Goal: Task Accomplishment & Management: Complete application form

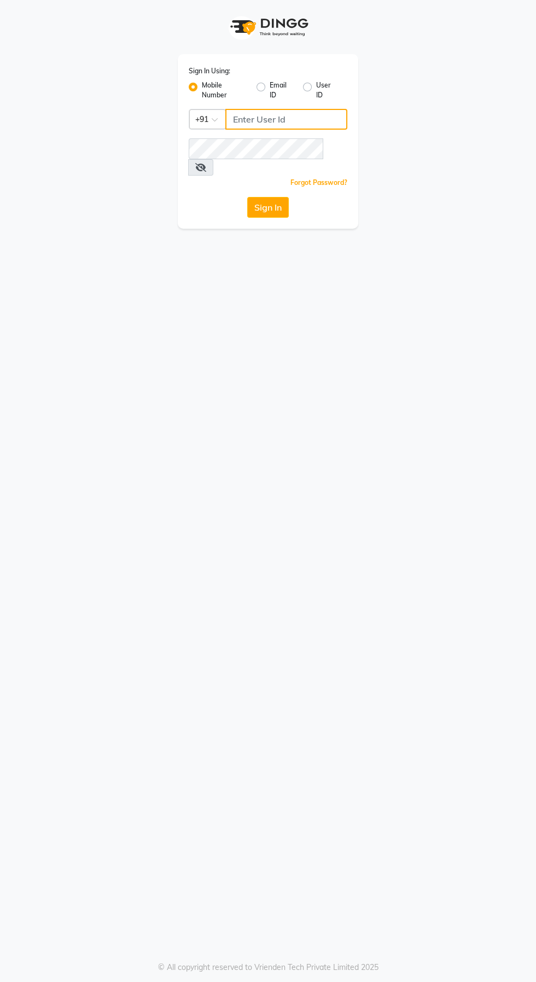
click at [316, 120] on input "Username" at bounding box center [286, 119] width 122 height 21
type input "6374670818"
click at [247, 197] on button "Sign In" at bounding box center [268, 207] width 42 height 21
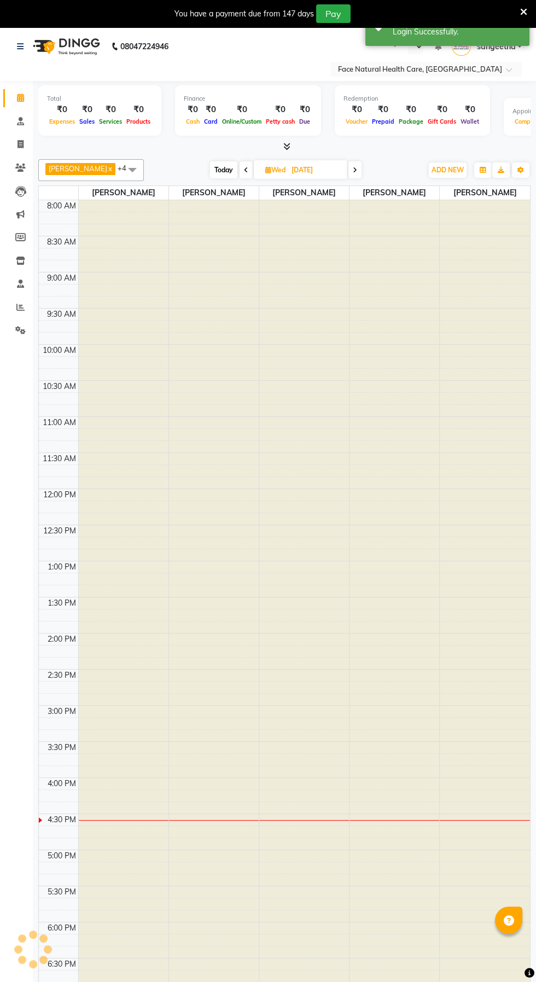
select select "en"
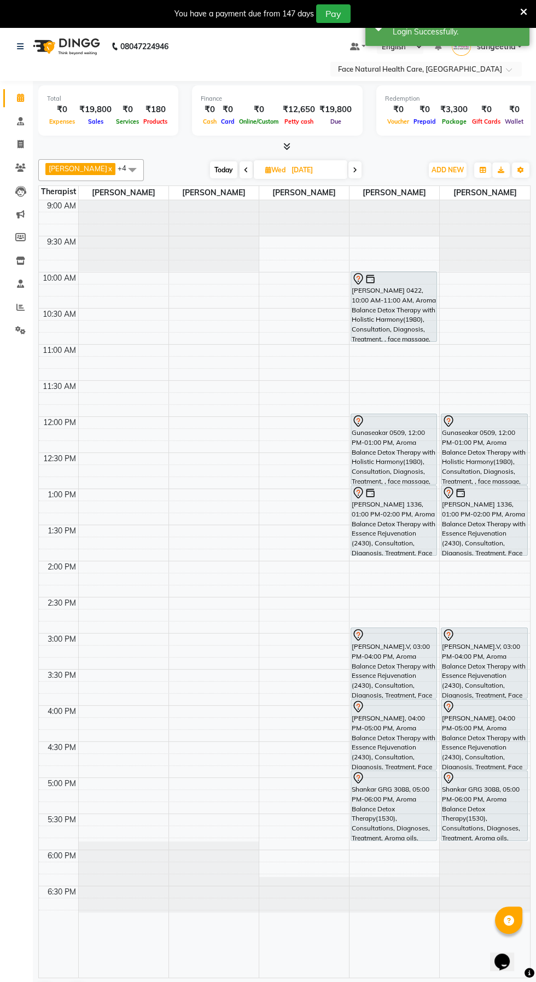
click at [210, 166] on span "Today" at bounding box center [223, 169] width 27 height 17
type input "02-09-2025"
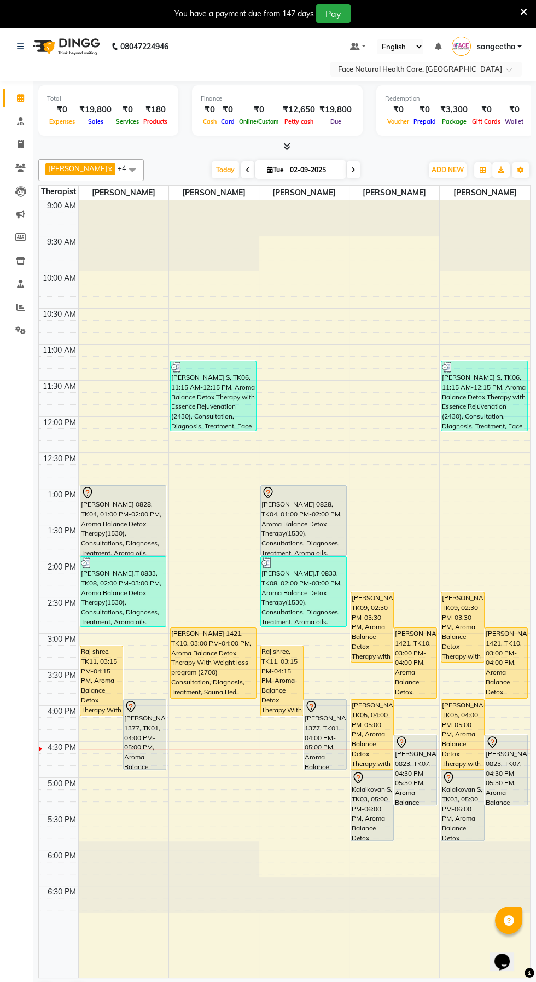
click at [325, 726] on div "[PERSON_NAME] 1377, TK01, 04:00 PM-05:00 PM, Aroma Balance Detox Therapy with E…" at bounding box center [325, 734] width 42 height 69
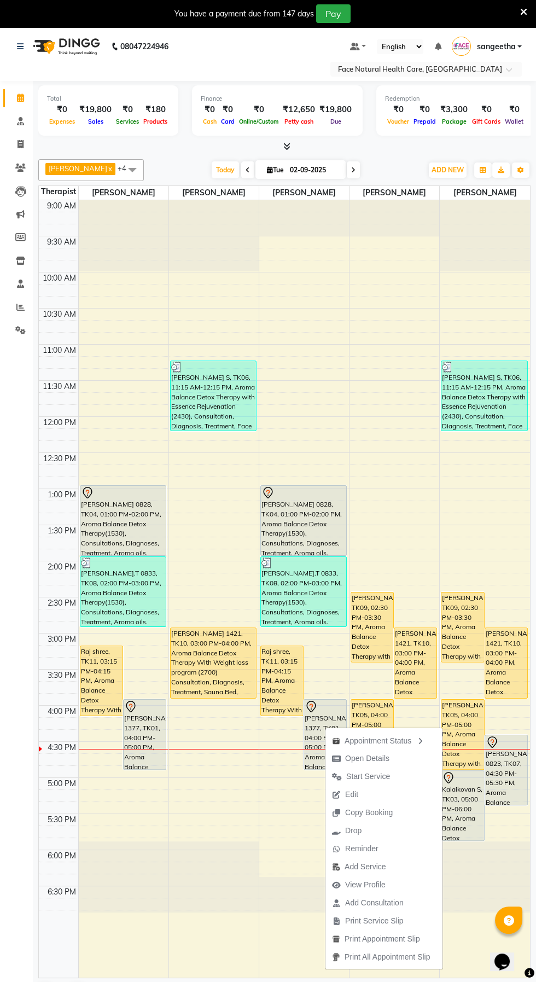
click at [401, 772] on button "Start Service" at bounding box center [384, 777] width 117 height 18
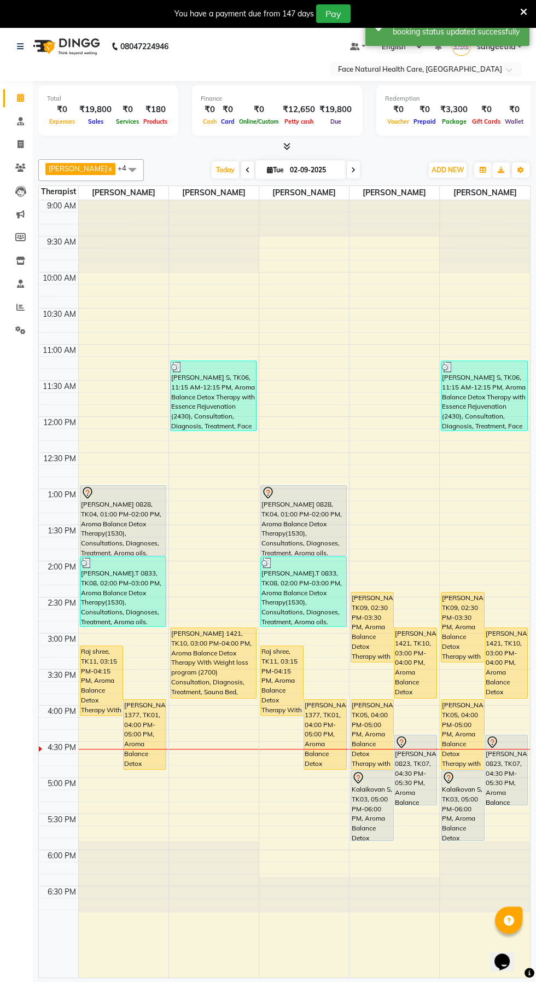
click at [271, 669] on div "Raj shree, TK11, 03:15 PM-04:15 PM, Aroma Balance Detox Therapy With Weight los…" at bounding box center [282, 680] width 42 height 69
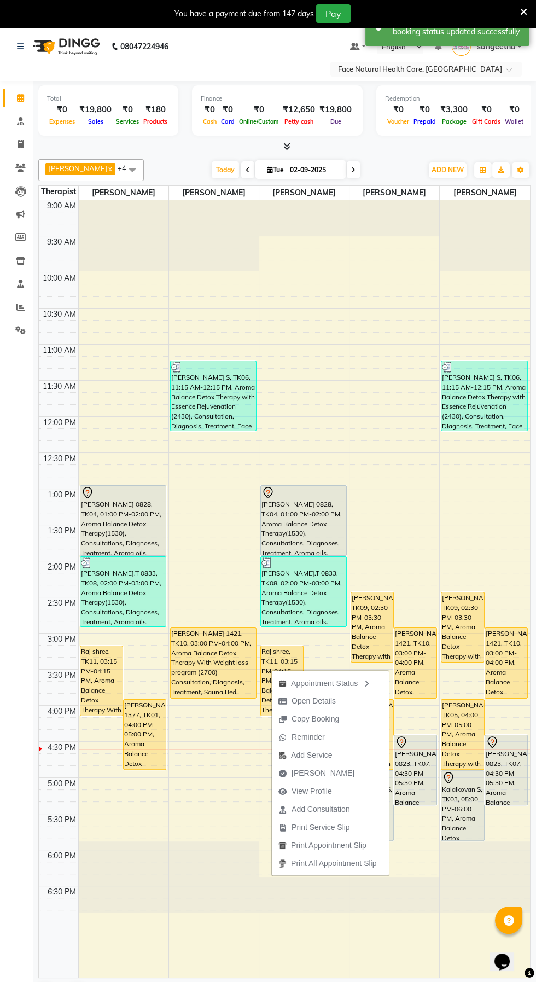
click at [337, 770] on button "Mark Done" at bounding box center [330, 773] width 117 height 18
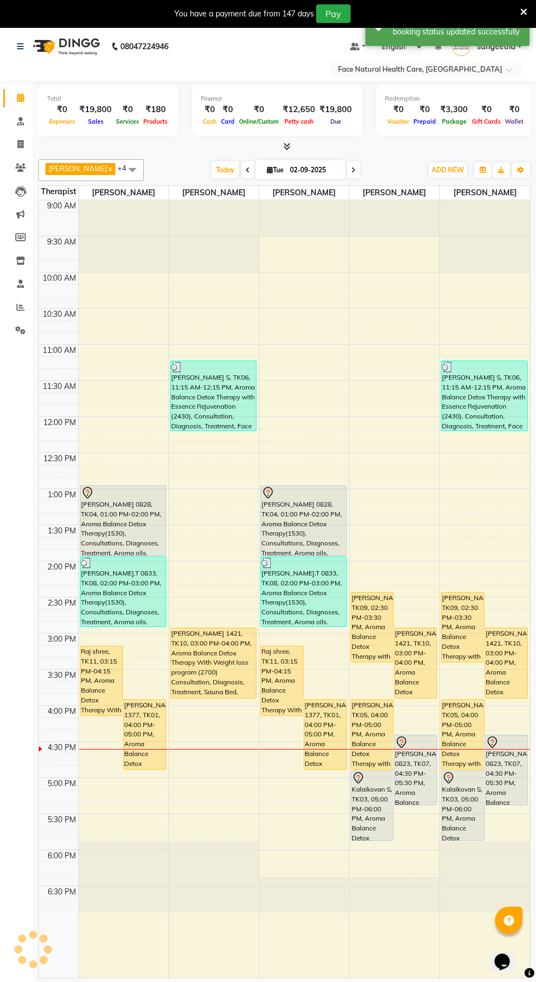
select select "service"
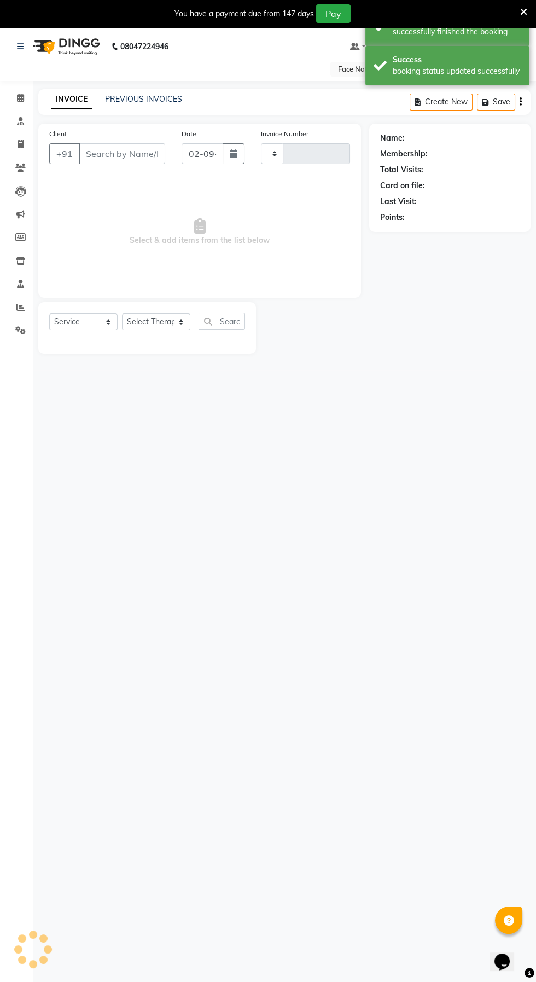
type input "1261"
select select "5675"
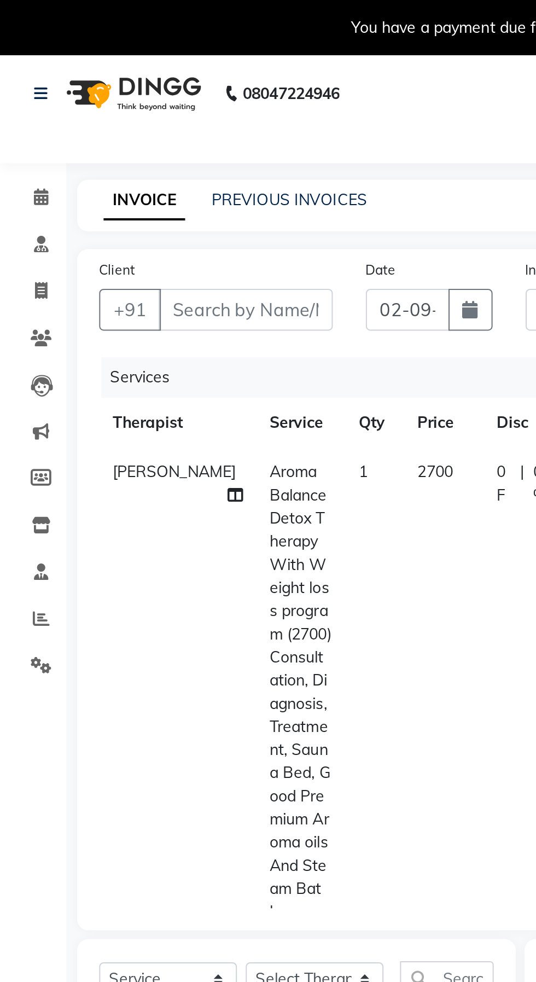
type input "9442018118"
select select "40492"
click at [19, 169] on icon at bounding box center [20, 168] width 10 height 8
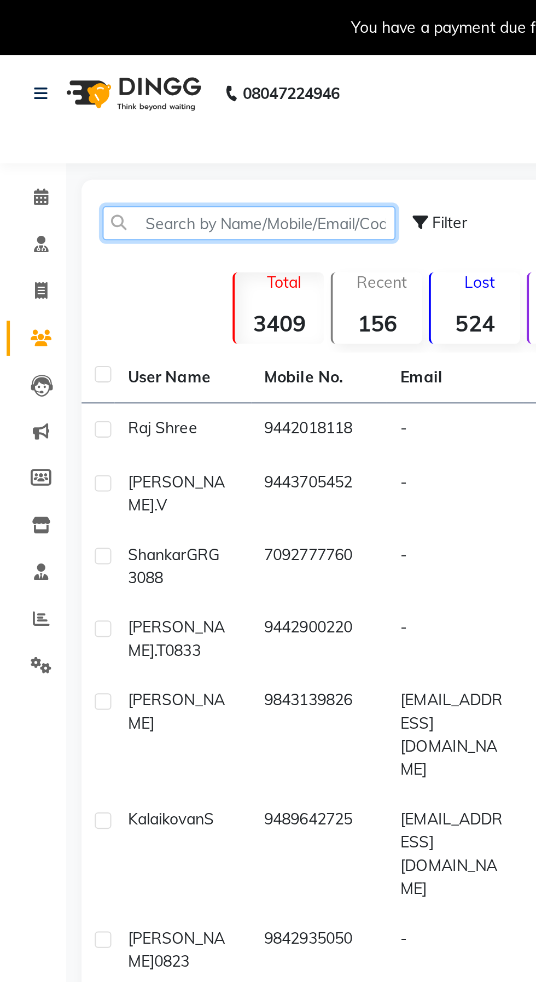
click at [148, 110] on input "text" at bounding box center [124, 110] width 146 height 17
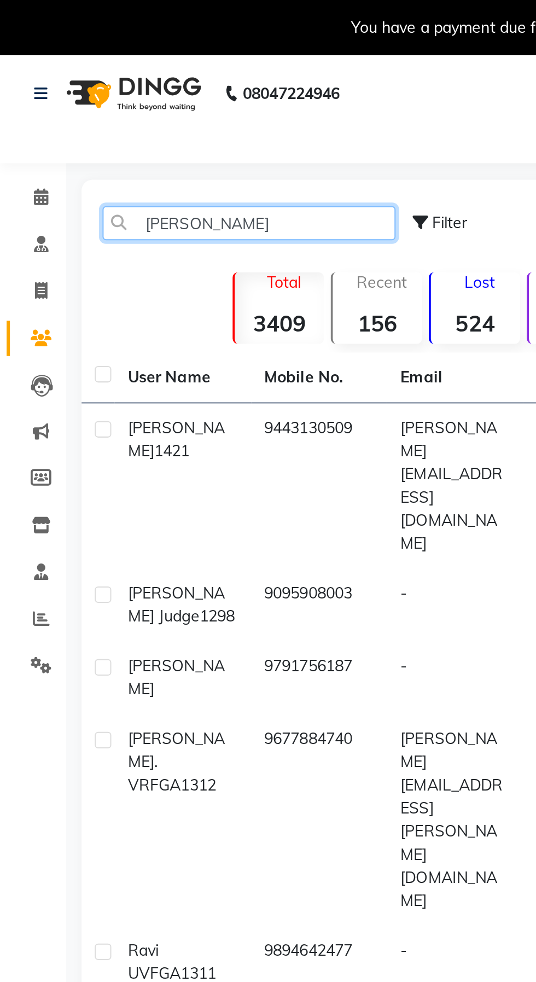
type input "Ravi"
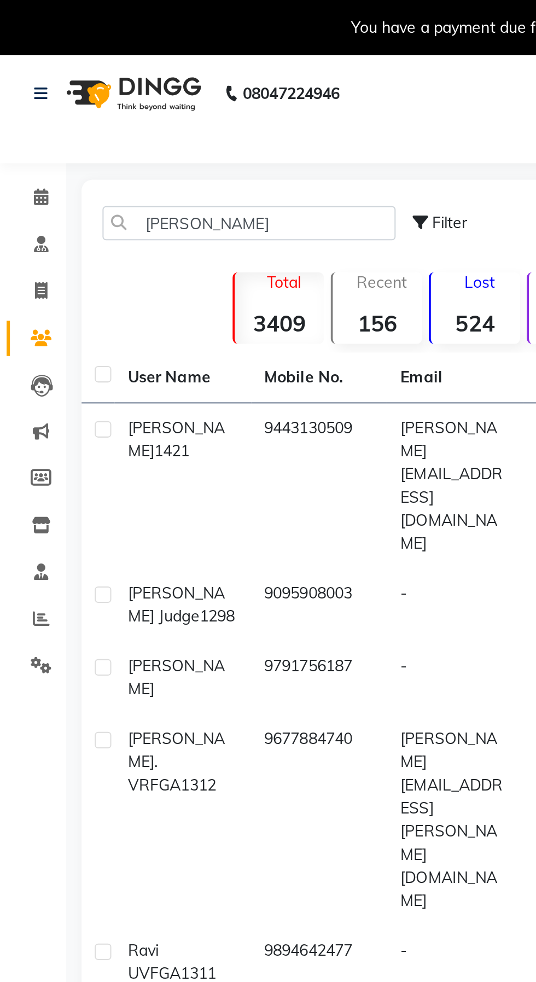
click at [200, 212] on td "[PERSON_NAME][EMAIL_ADDRESS][DOMAIN_NAME]" at bounding box center [226, 241] width 68 height 82
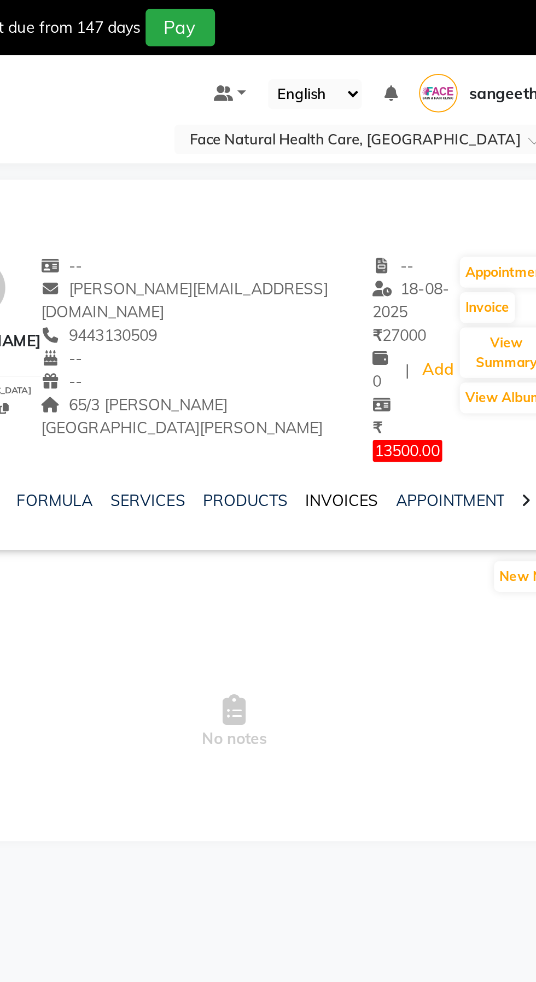
click at [416, 243] on link "INVOICES" at bounding box center [414, 248] width 36 height 10
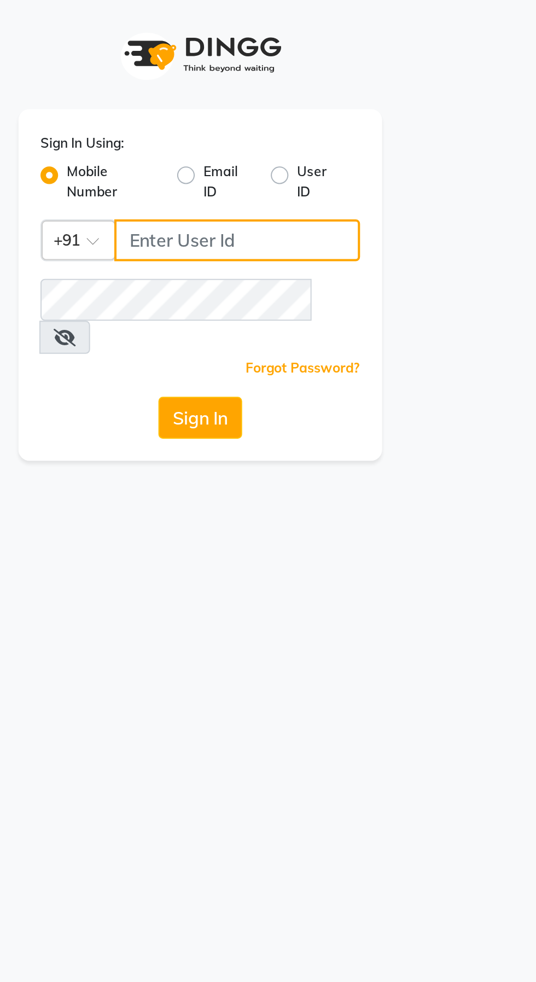
click at [324, 123] on input "Username" at bounding box center [286, 119] width 122 height 21
type input "6374670818"
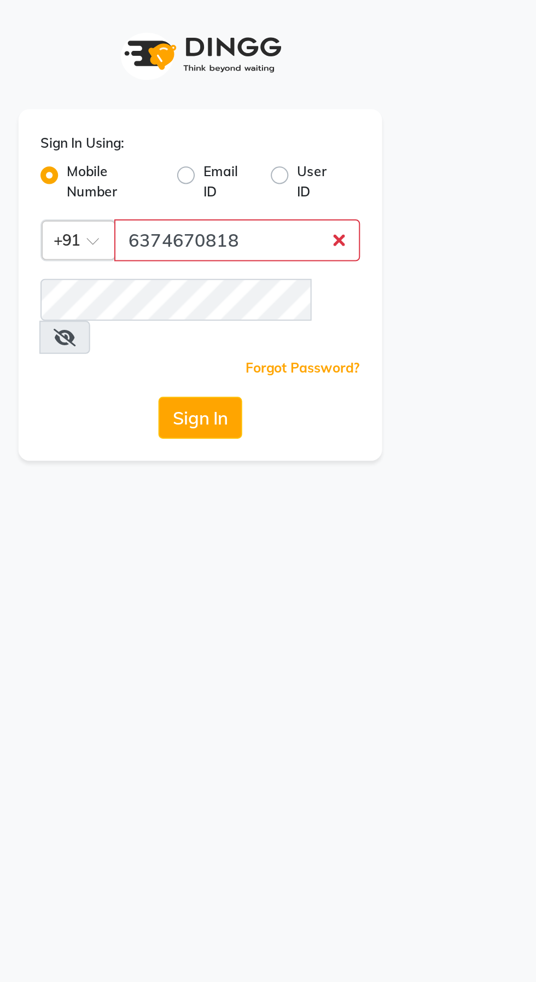
click at [247, 197] on button "Sign In" at bounding box center [268, 207] width 42 height 21
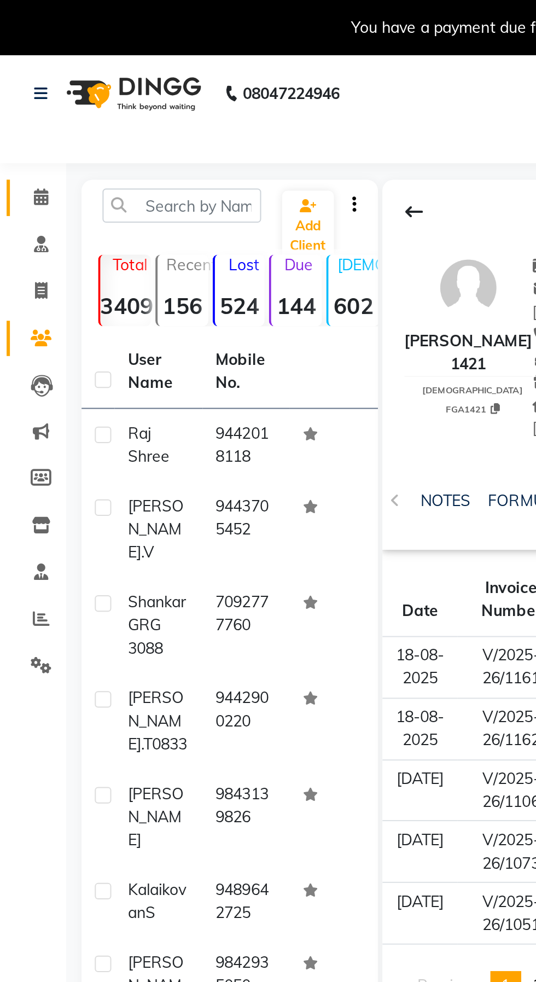
click at [13, 92] on span at bounding box center [20, 98] width 19 height 13
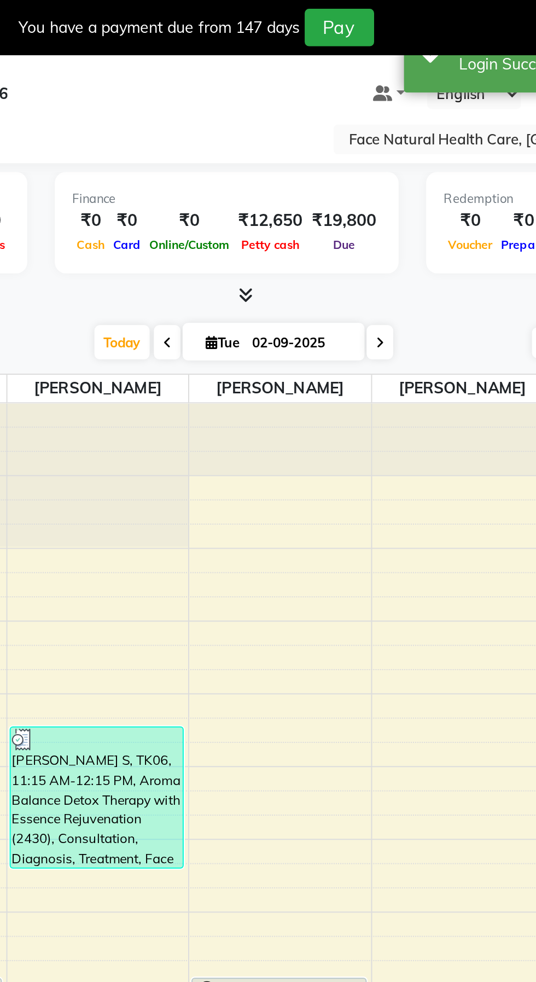
click at [351, 169] on icon at bounding box center [353, 170] width 4 height 7
type input "[DATE]"
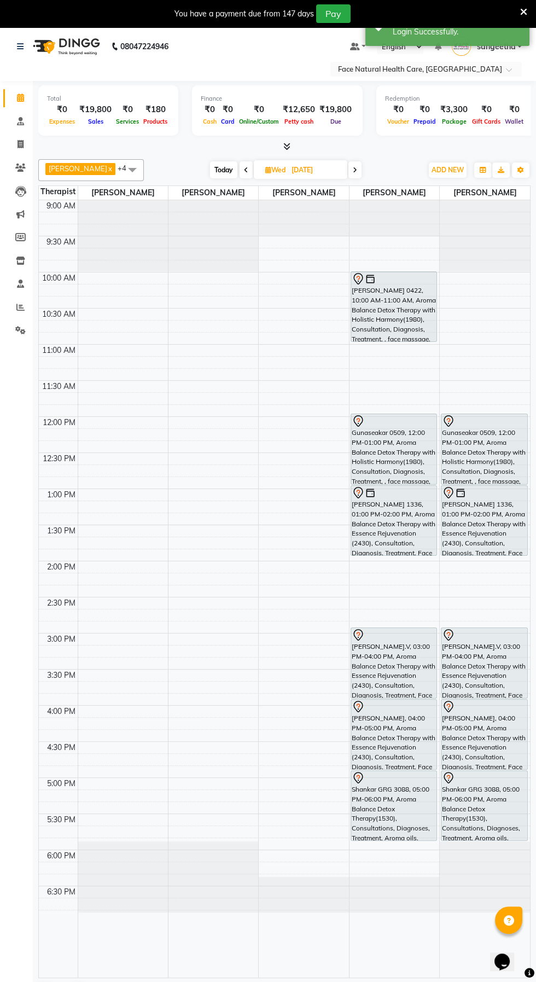
scroll to position [1, 0]
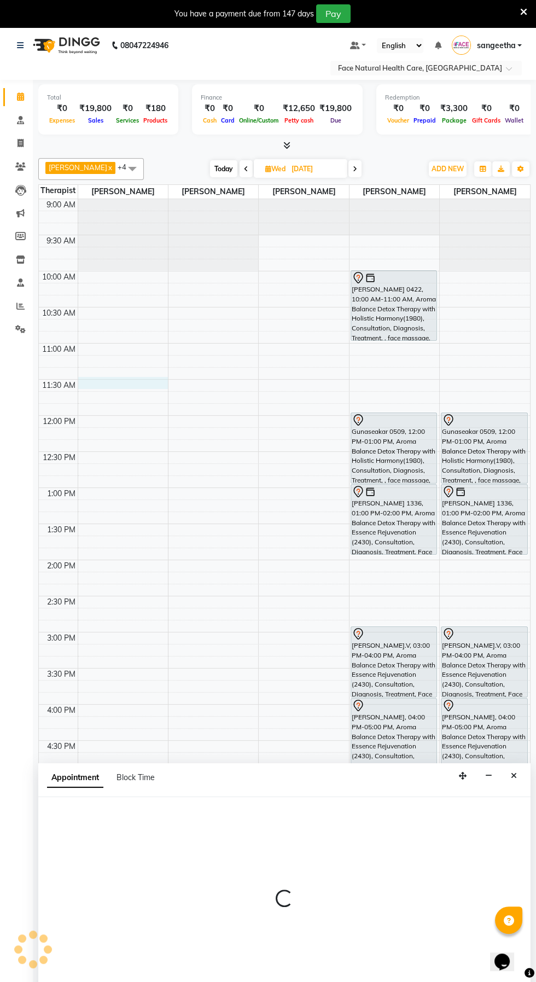
select select "47694"
select select "tentative"
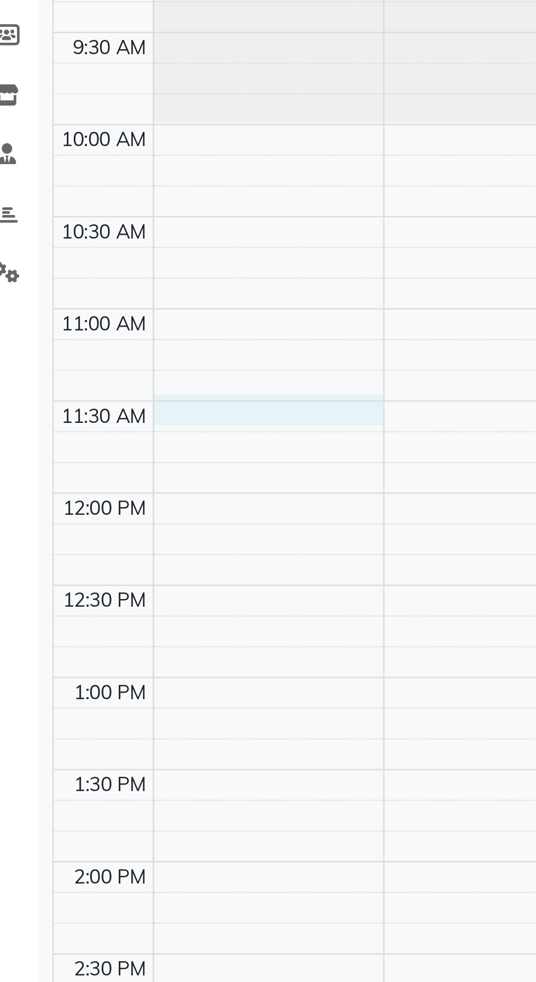
select select "690"
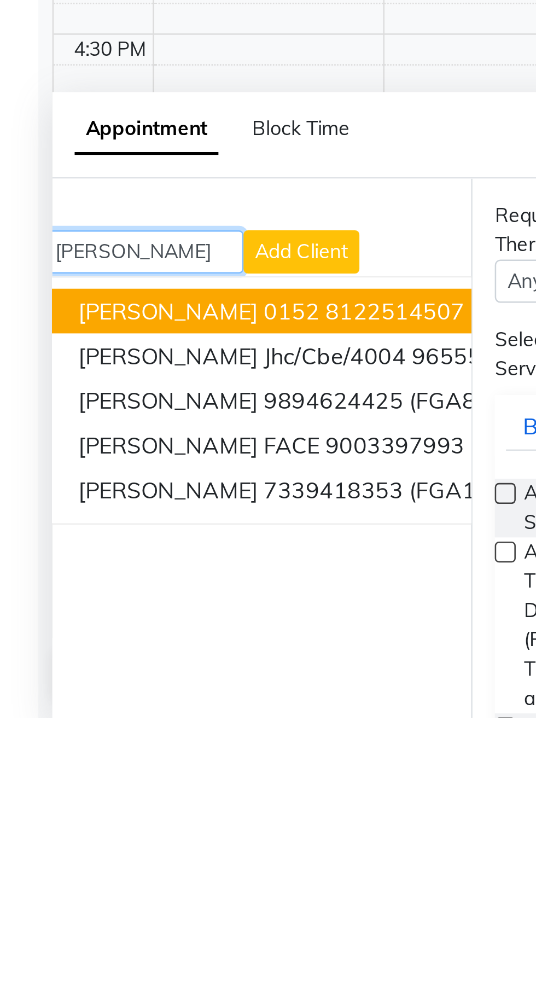
scroll to position [0, 56]
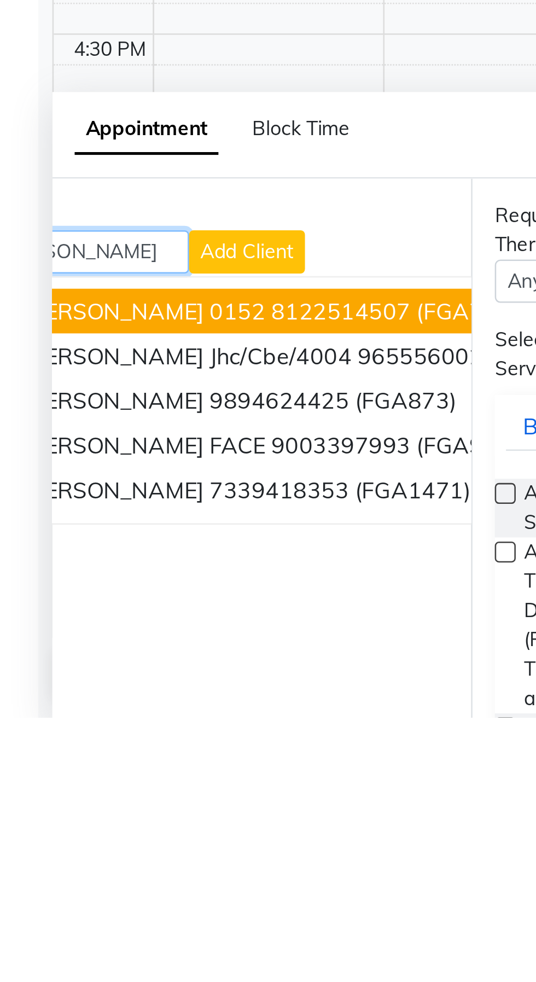
click at [161, 888] on span "(FGA1471)" at bounding box center [179, 892] width 45 height 11
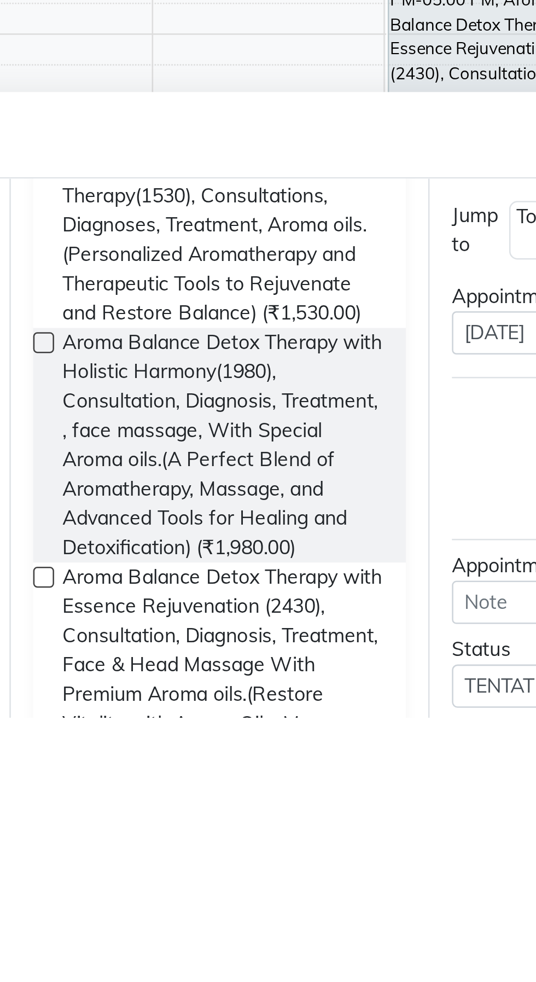
scroll to position [155, 0]
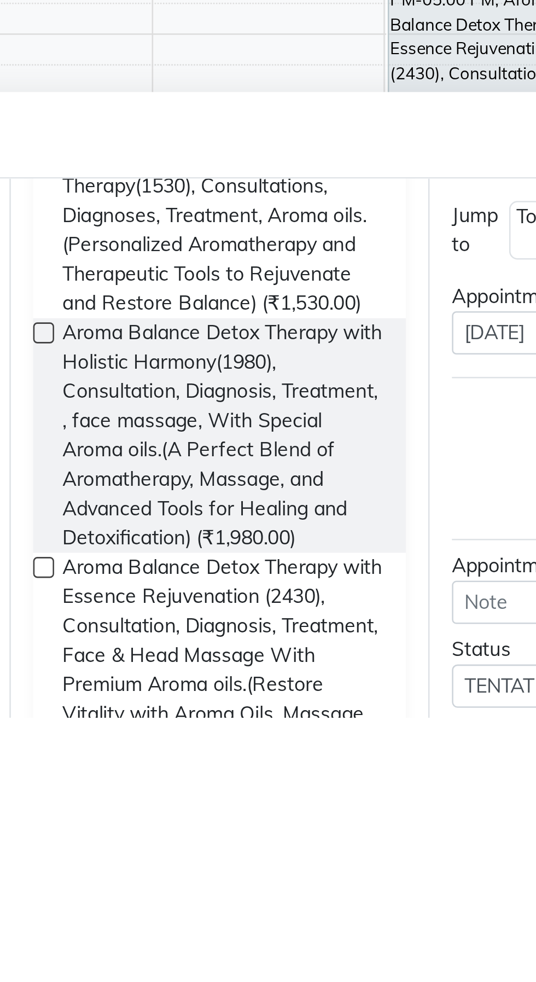
type input "7339418353"
click at [330, 863] on span "Aroma Balance Detox Therapy with Holistic Harmony(1980), Consultation, Diagnosi…" at bounding box center [286, 872] width 126 height 92
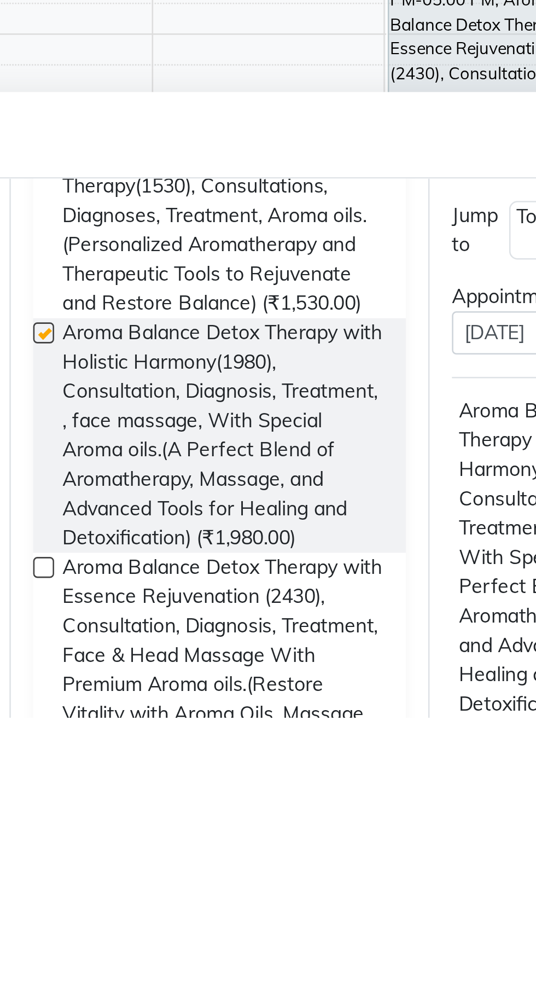
scroll to position [27, 0]
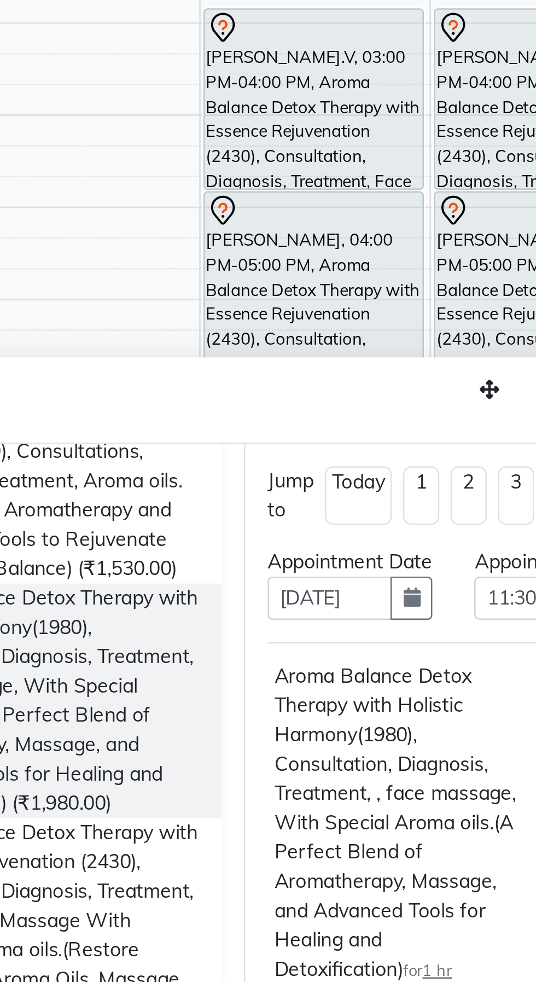
checkbox input "false"
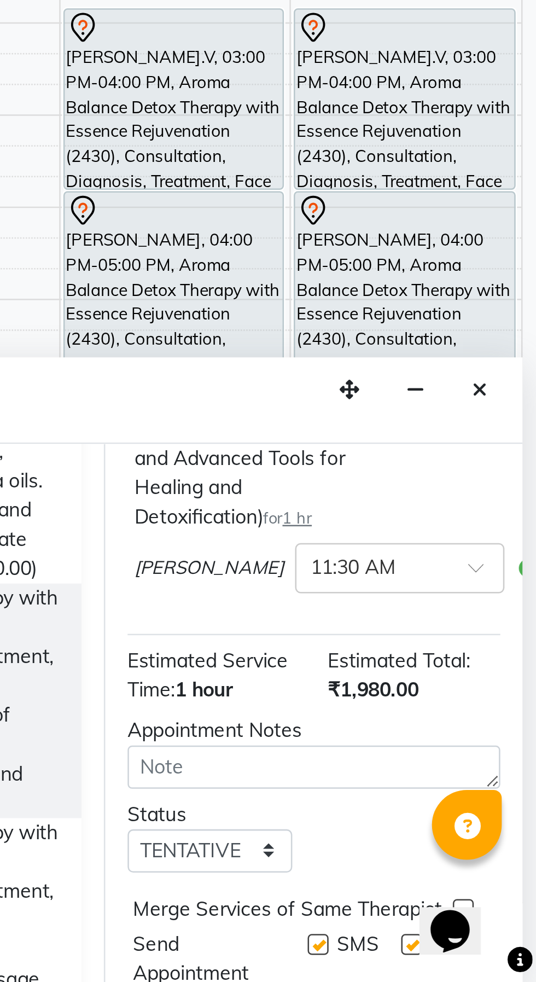
scroll to position [183, 0]
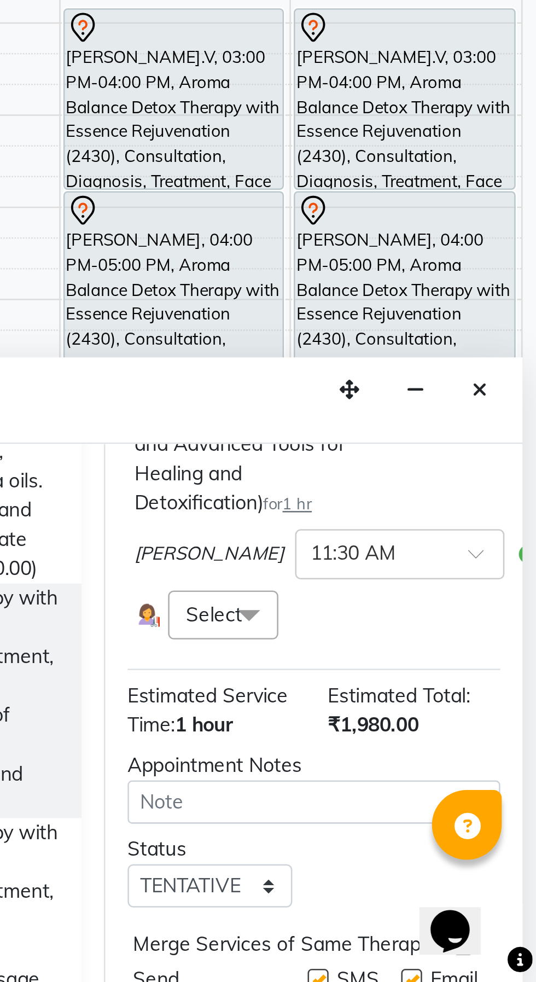
click at [423, 849] on span at bounding box center [423, 838] width 22 height 21
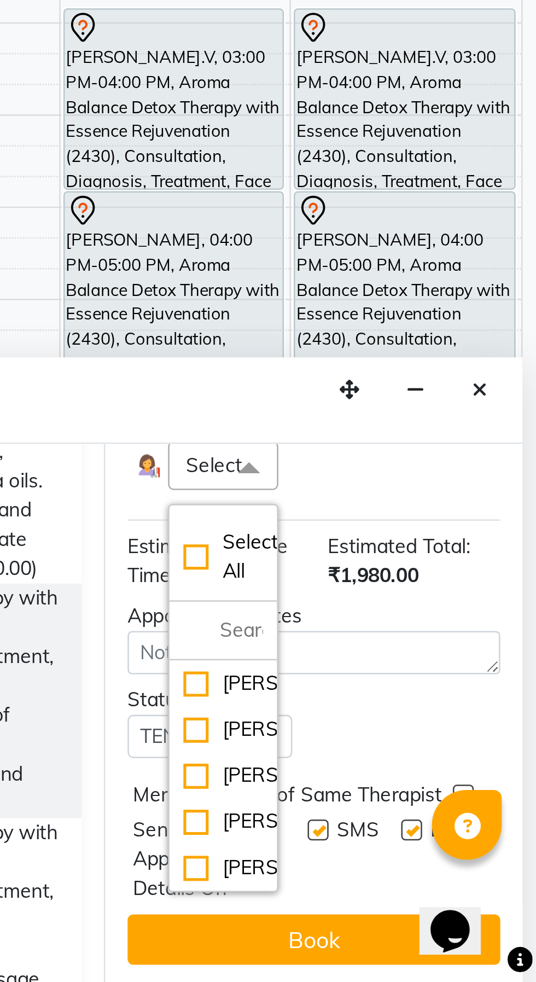
scroll to position [254, 0]
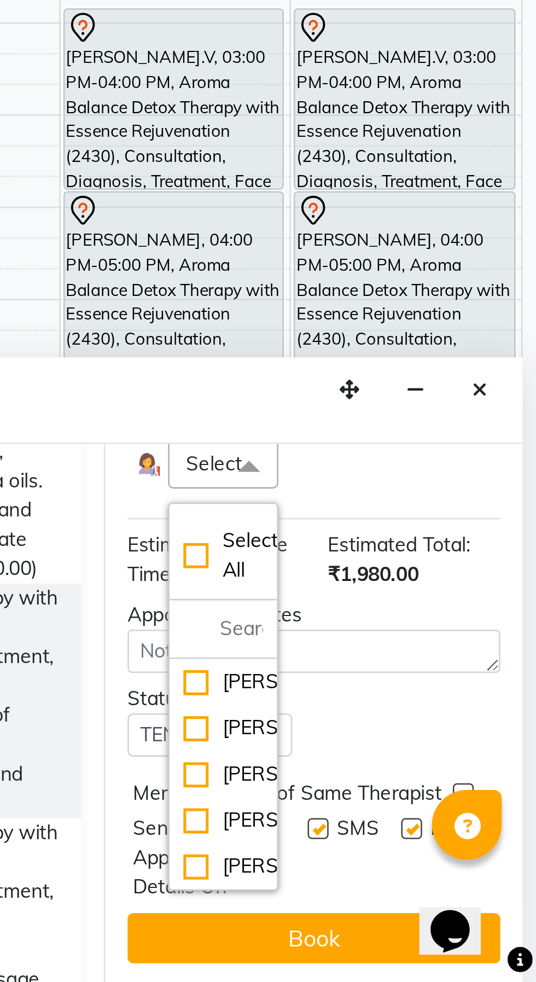
click at [463, 964] on button "Book" at bounding box center [449, 965] width 146 height 20
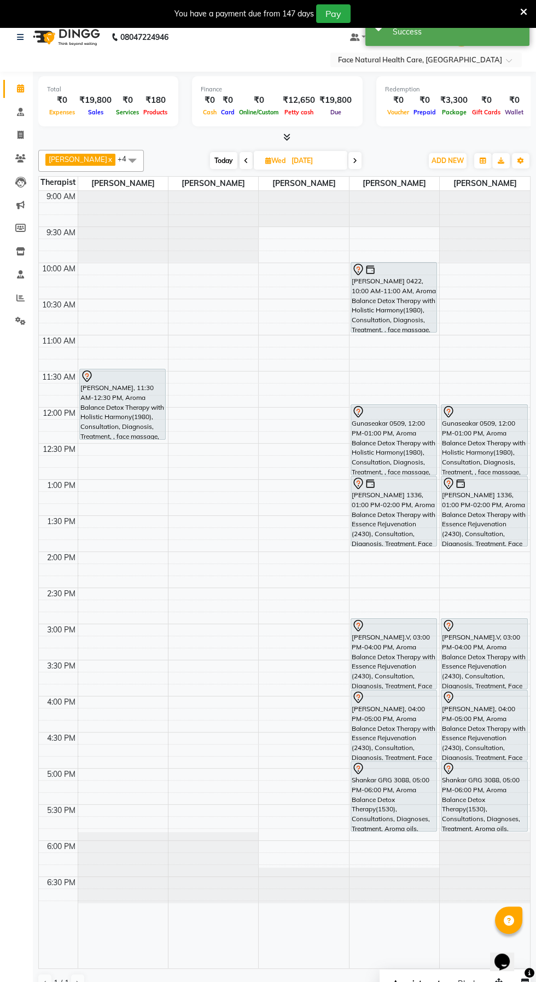
scroll to position [4, 0]
